Goal: Entertainment & Leisure: Consume media (video, audio)

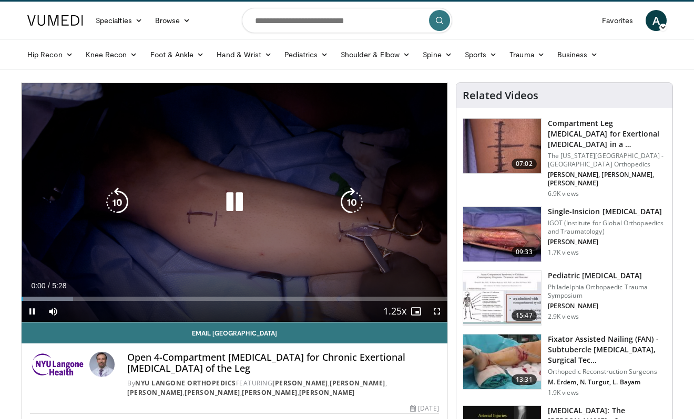
scroll to position [24, 0]
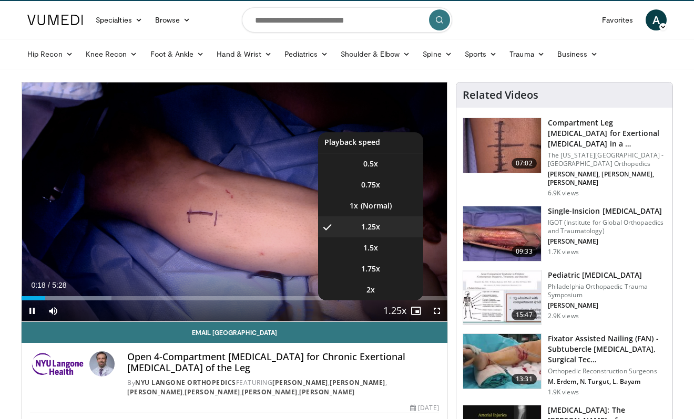
click at [383, 229] on li "1.25x , selected" at bounding box center [370, 226] width 105 height 21
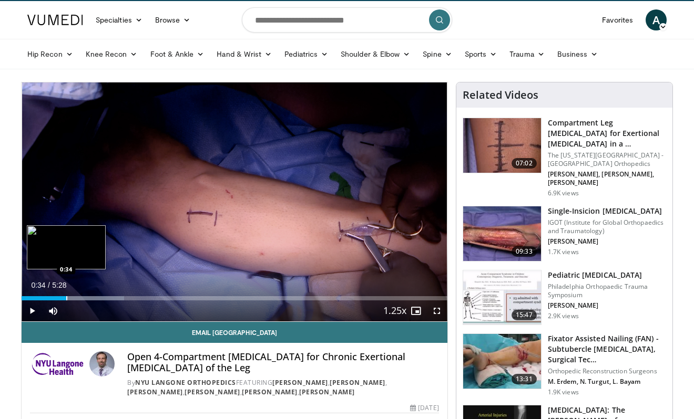
click at [66, 296] on div "Progress Bar" at bounding box center [66, 298] width 1 height 4
click at [60, 296] on div "Progress Bar" at bounding box center [60, 298] width 1 height 4
click at [65, 296] on div "Progress Bar" at bounding box center [64, 298] width 1 height 4
click at [75, 296] on div "Progress Bar" at bounding box center [75, 298] width 1 height 4
click at [80, 295] on div "Loaded : 30.15% 0:41 0:45" at bounding box center [235, 296] width 426 height 10
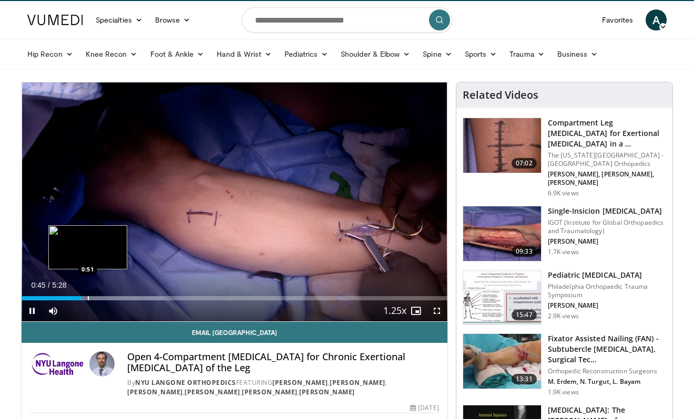
click at [88, 295] on div "Loaded : 33.17% 0:45 0:51" at bounding box center [235, 296] width 426 height 10
click at [77, 296] on div "Loaded : 36.19% 0:52 0:43" at bounding box center [235, 298] width 426 height 4
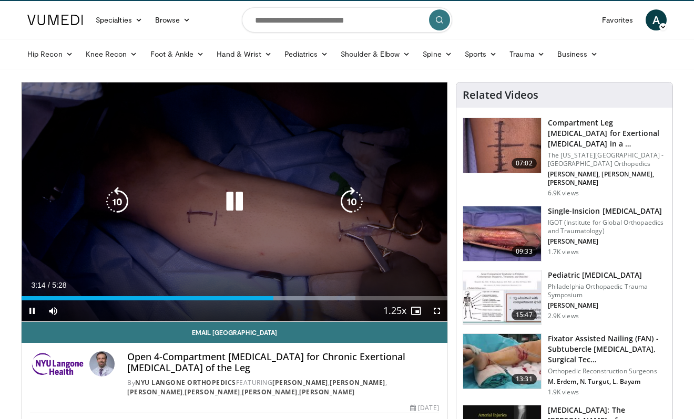
click at [228, 203] on icon "Video Player" at bounding box center [234, 201] width 29 height 29
click at [251, 181] on div "10 seconds Tap to unmute" at bounding box center [235, 201] width 426 height 239
click at [234, 203] on icon "Video Player" at bounding box center [234, 201] width 29 height 29
